Goal: Task Accomplishment & Management: Complete application form

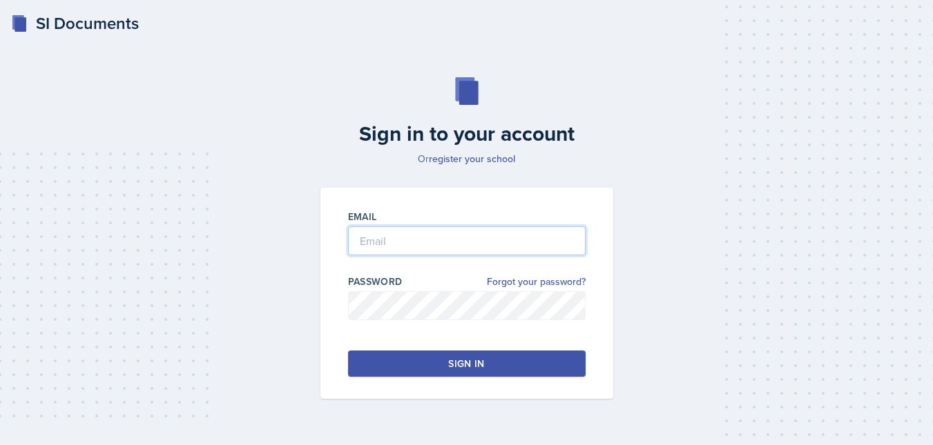
click at [396, 240] on input "email" at bounding box center [467, 241] width 238 height 29
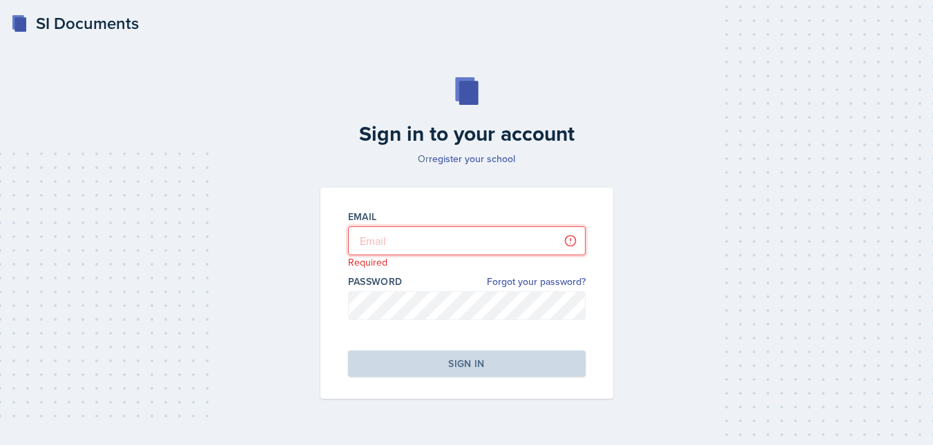
type input "[EMAIL_ADDRESS][DOMAIN_NAME]"
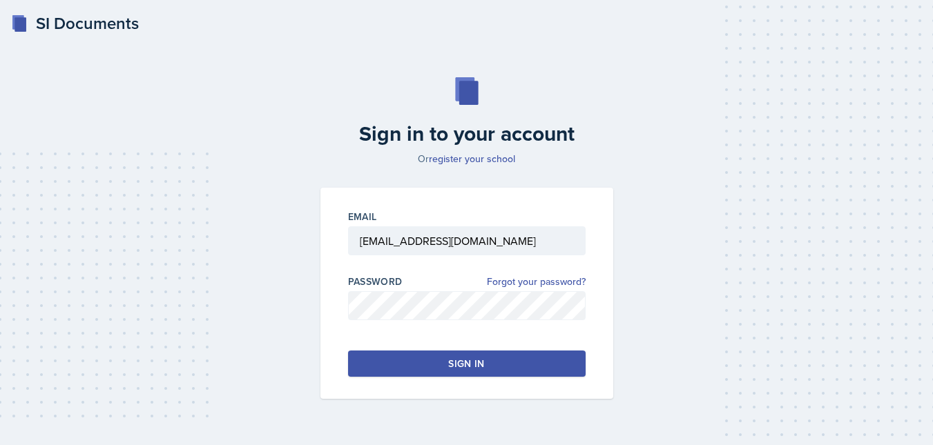
click at [444, 361] on button "Sign in" at bounding box center [467, 364] width 238 height 26
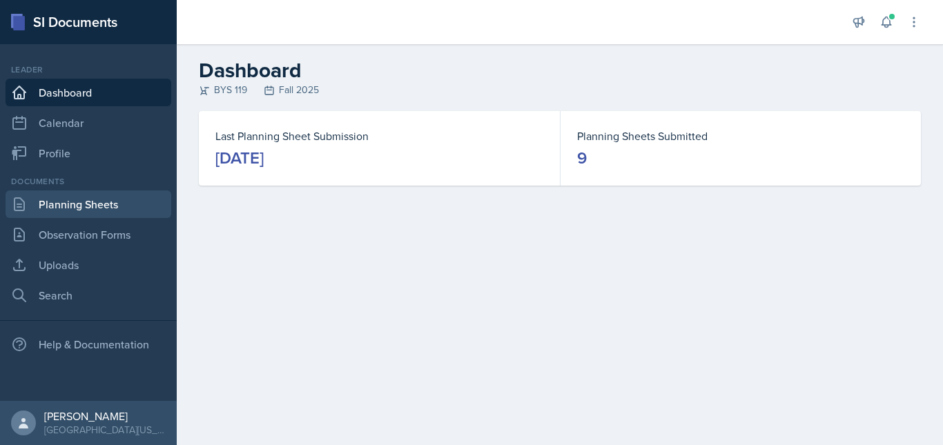
click at [111, 204] on link "Planning Sheets" at bounding box center [89, 205] width 166 height 28
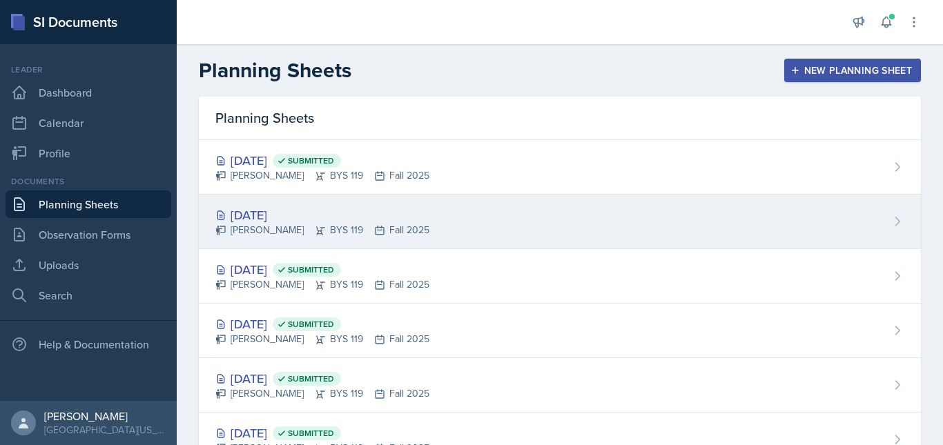
click at [263, 215] on div "[DATE]" at bounding box center [322, 215] width 214 height 19
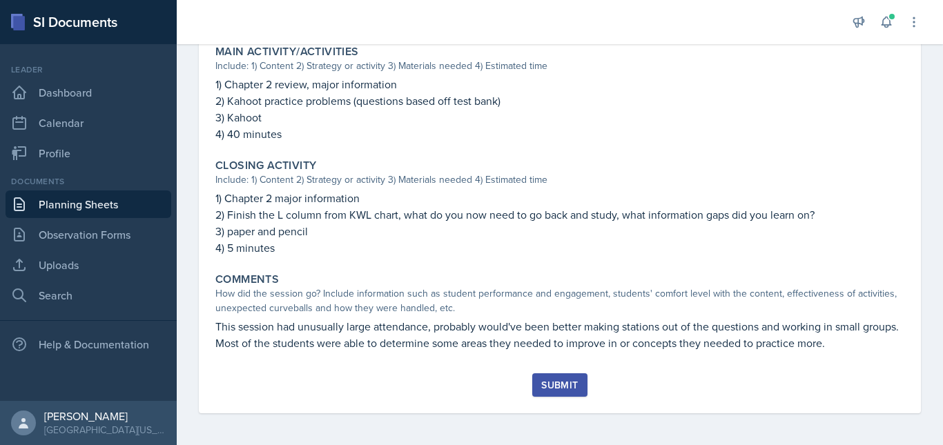
scroll to position [604, 0]
click at [559, 385] on div "Submit" at bounding box center [559, 383] width 37 height 11
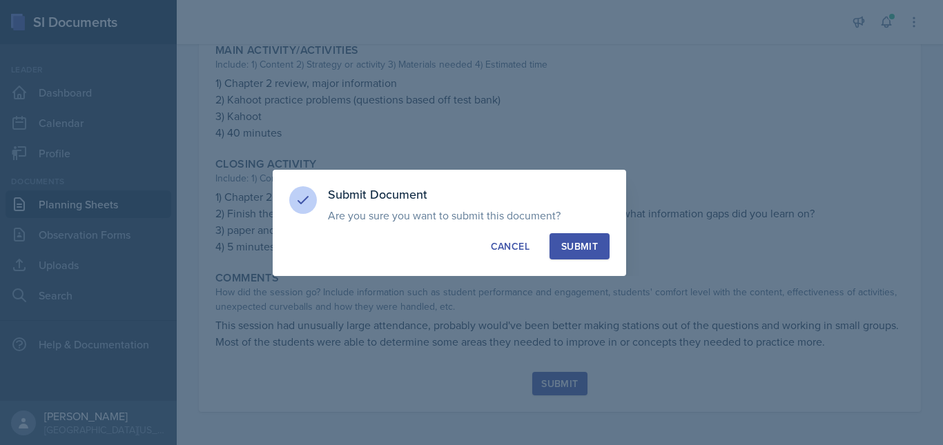
click at [591, 244] on div "Submit" at bounding box center [580, 247] width 37 height 14
radio input "true"
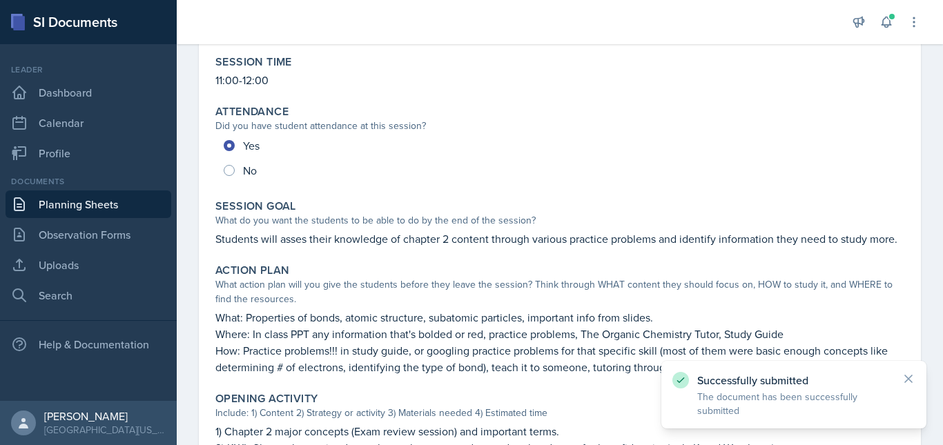
scroll to position [0, 0]
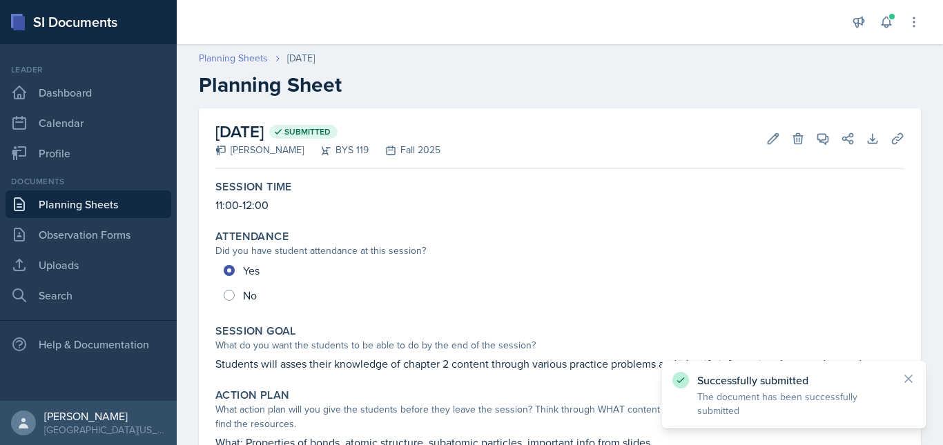
click at [234, 55] on link "Planning Sheets" at bounding box center [233, 58] width 69 height 15
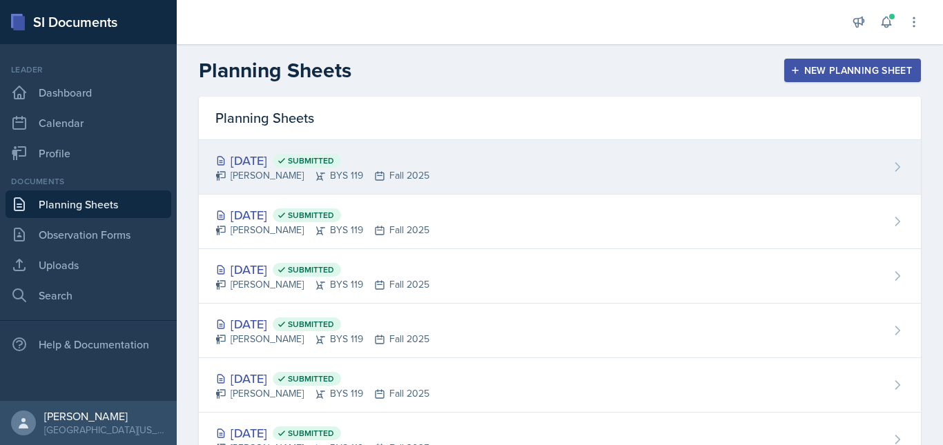
click at [550, 160] on div "[DATE] Submitted [PERSON_NAME] BYS 119 Fall 2025" at bounding box center [560, 167] width 722 height 55
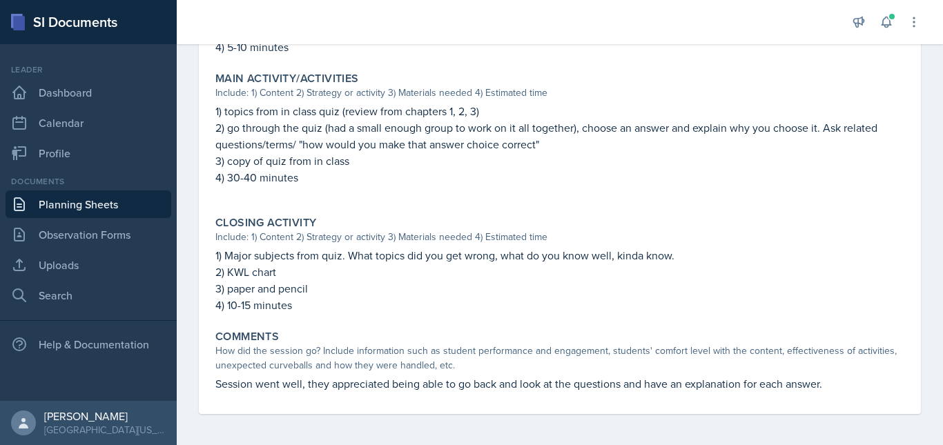
scroll to position [545, 0]
